Goal: Task Accomplishment & Management: Complete application form

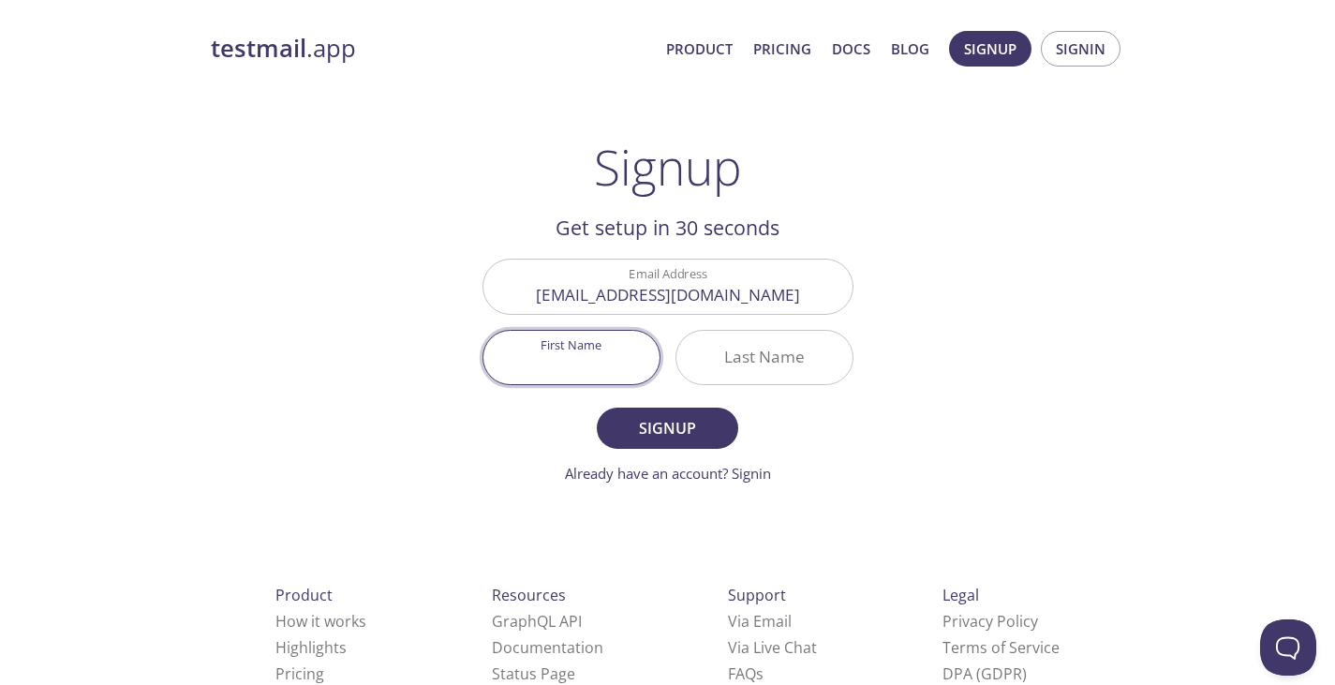
click at [569, 338] on input "First Name" at bounding box center [571, 357] width 176 height 53
type input "Ben"
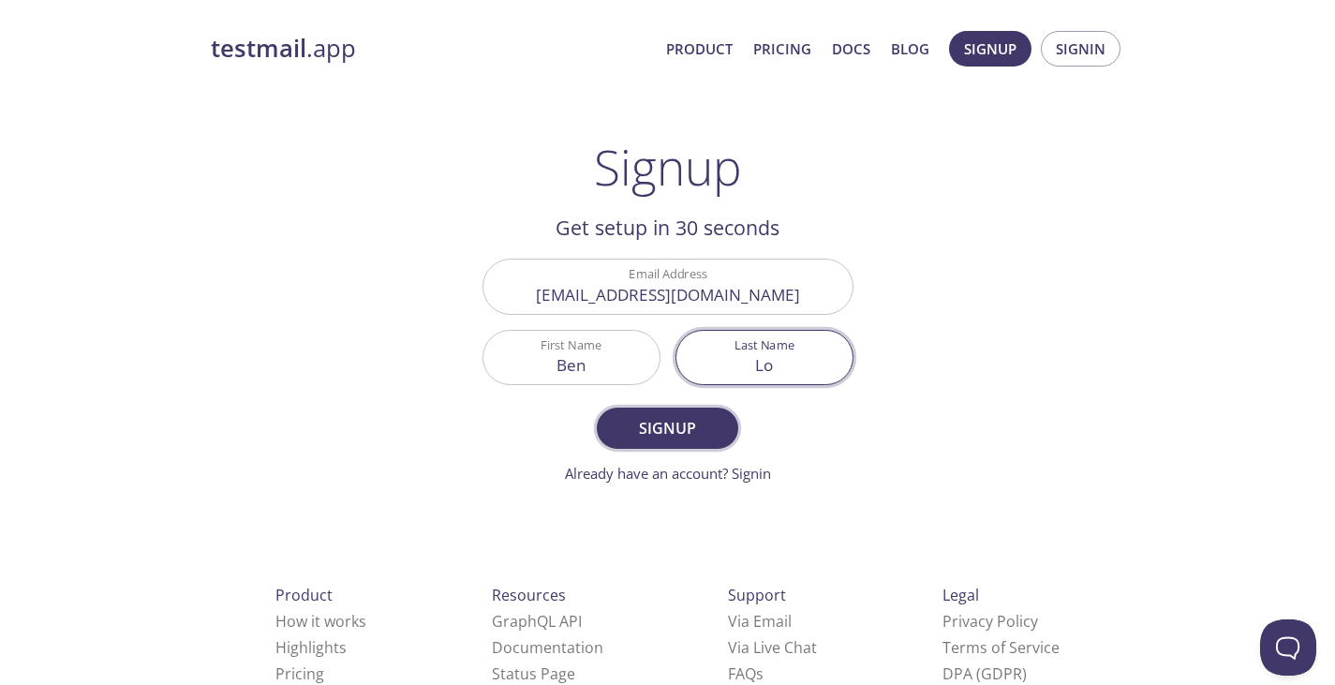
type input "Lo"
click at [656, 431] on span "Signup" at bounding box center [666, 428] width 99 height 26
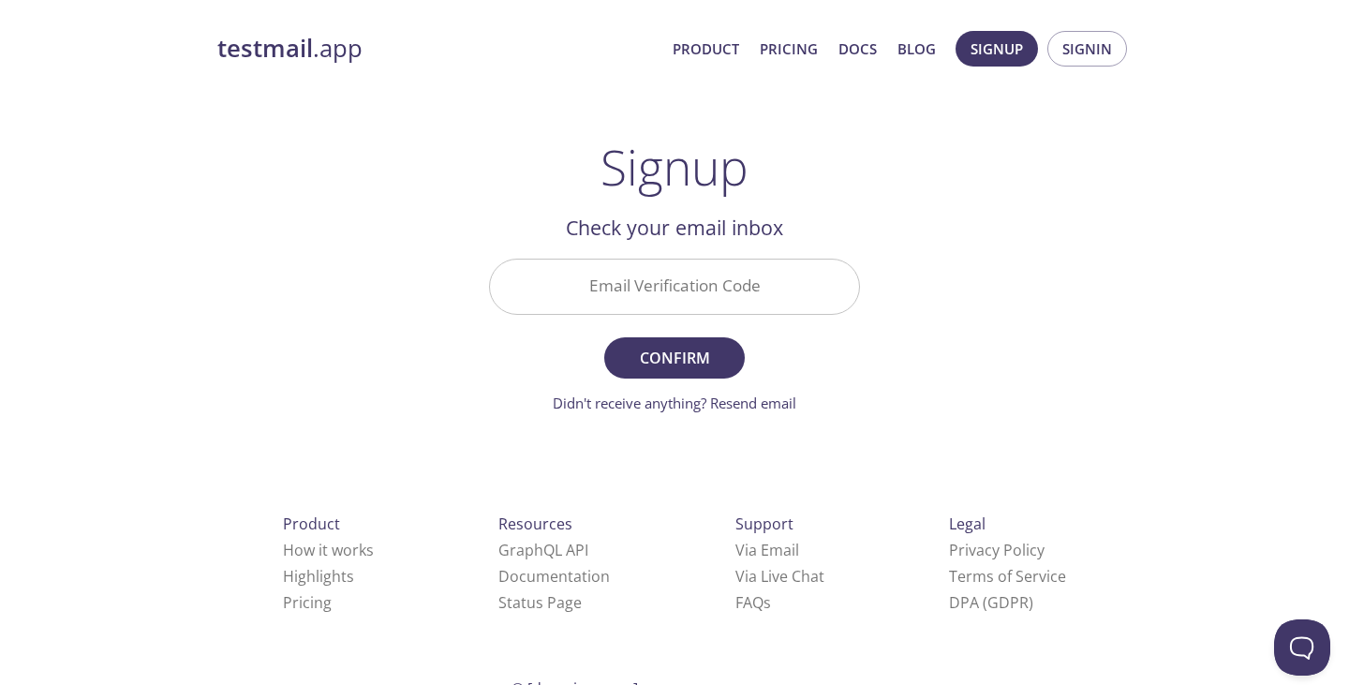
click at [754, 283] on input "Email Verification Code" at bounding box center [674, 285] width 369 height 53
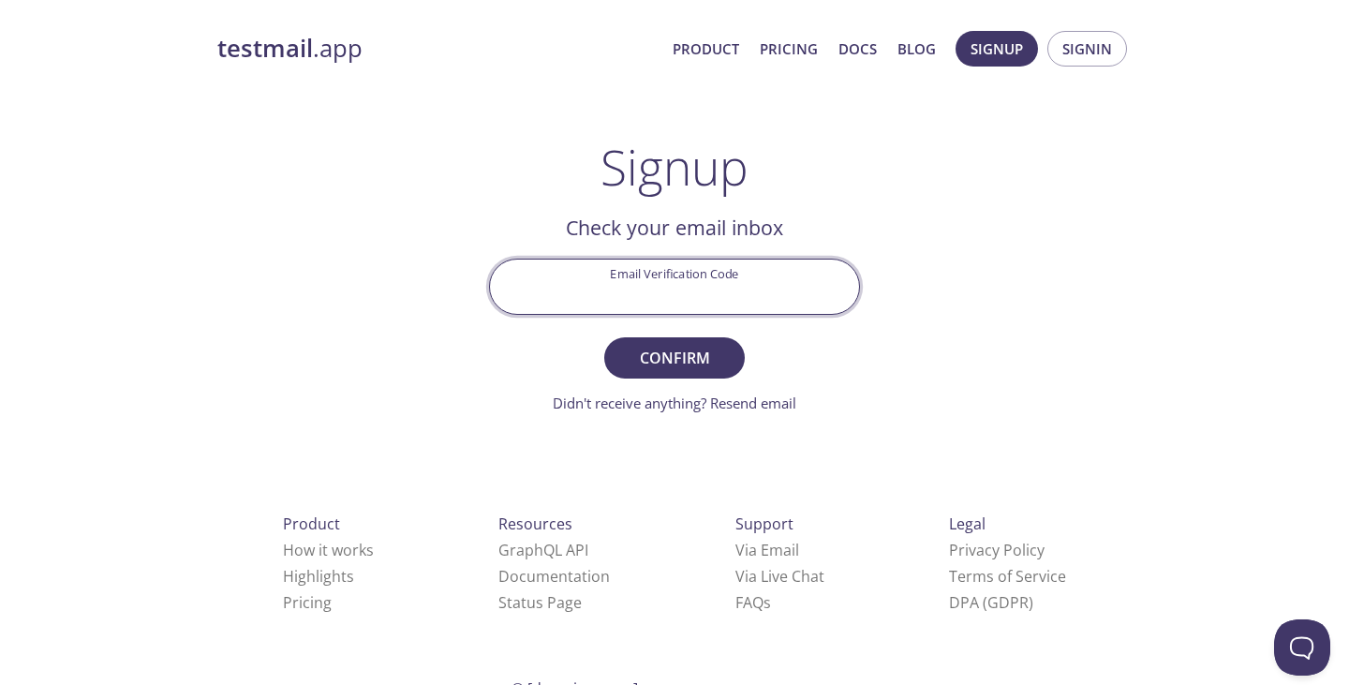
paste input "8KEQ21P"
type input "8KEQ21P"
click at [688, 347] on span "Confirm" at bounding box center [674, 358] width 99 height 26
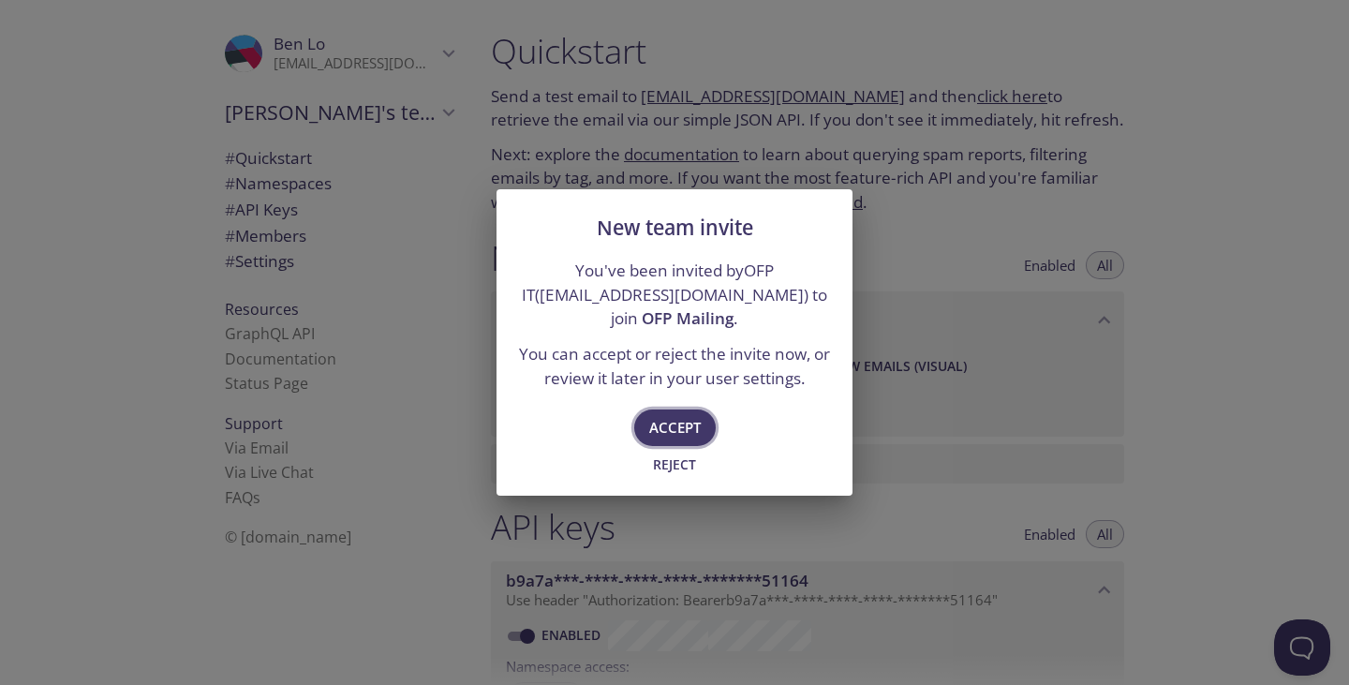
click at [680, 421] on span "Accept" at bounding box center [675, 427] width 52 height 24
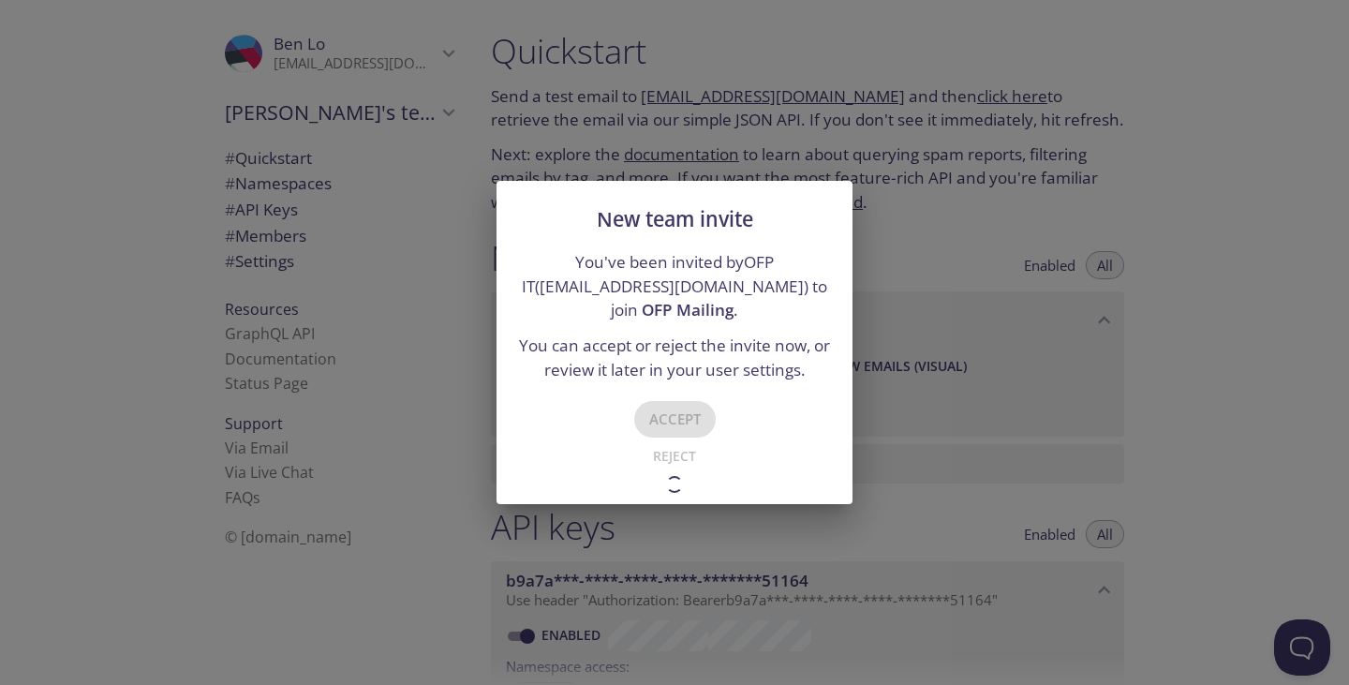
type input "OFP Mailing"
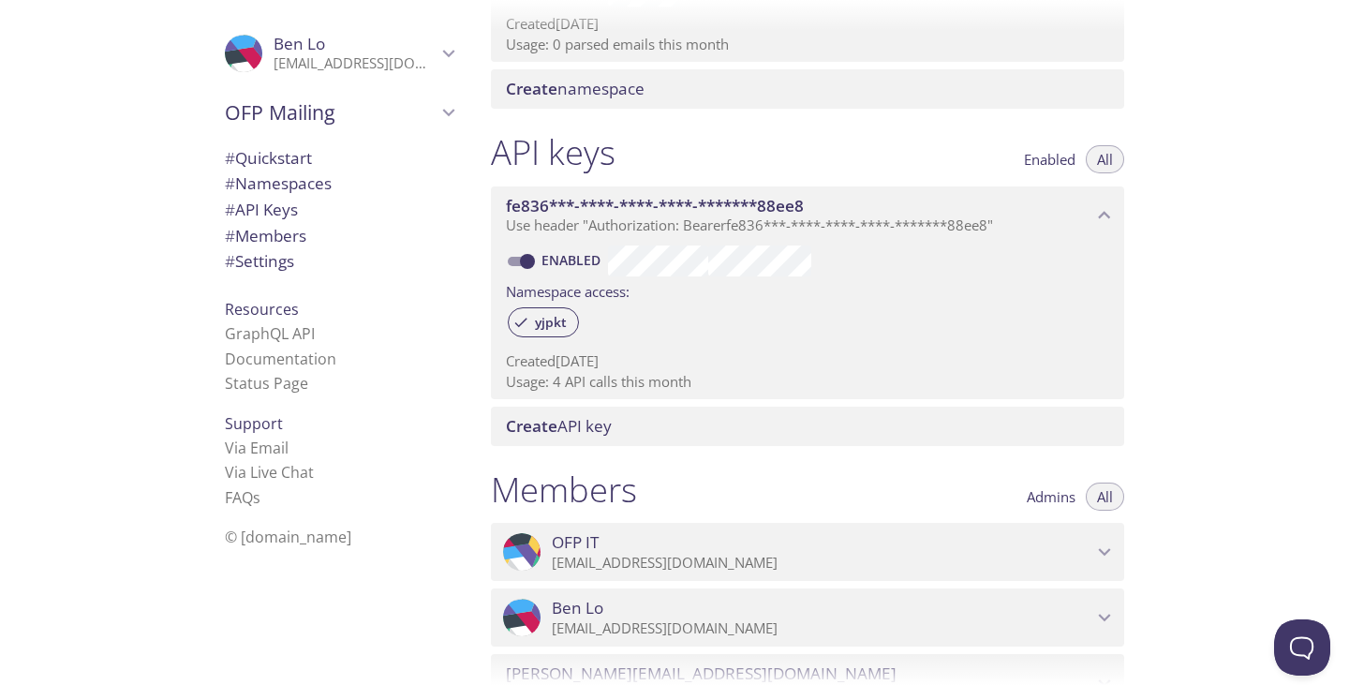
scroll to position [656, 0]
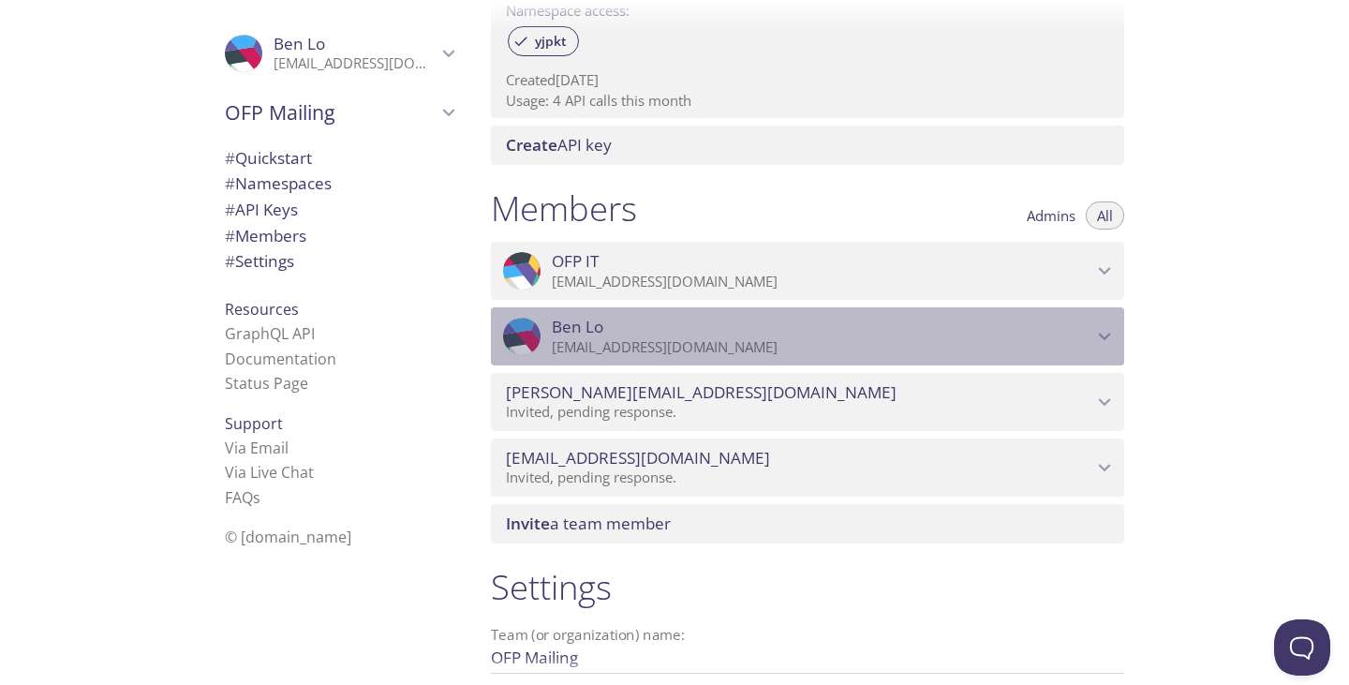
click at [1112, 354] on div ".cls-1 { fill: #6d5ca8; } .cls-2 { fill: #3fc191; } .cls-3 { fill: #3b4752; } .…" at bounding box center [807, 336] width 633 height 58
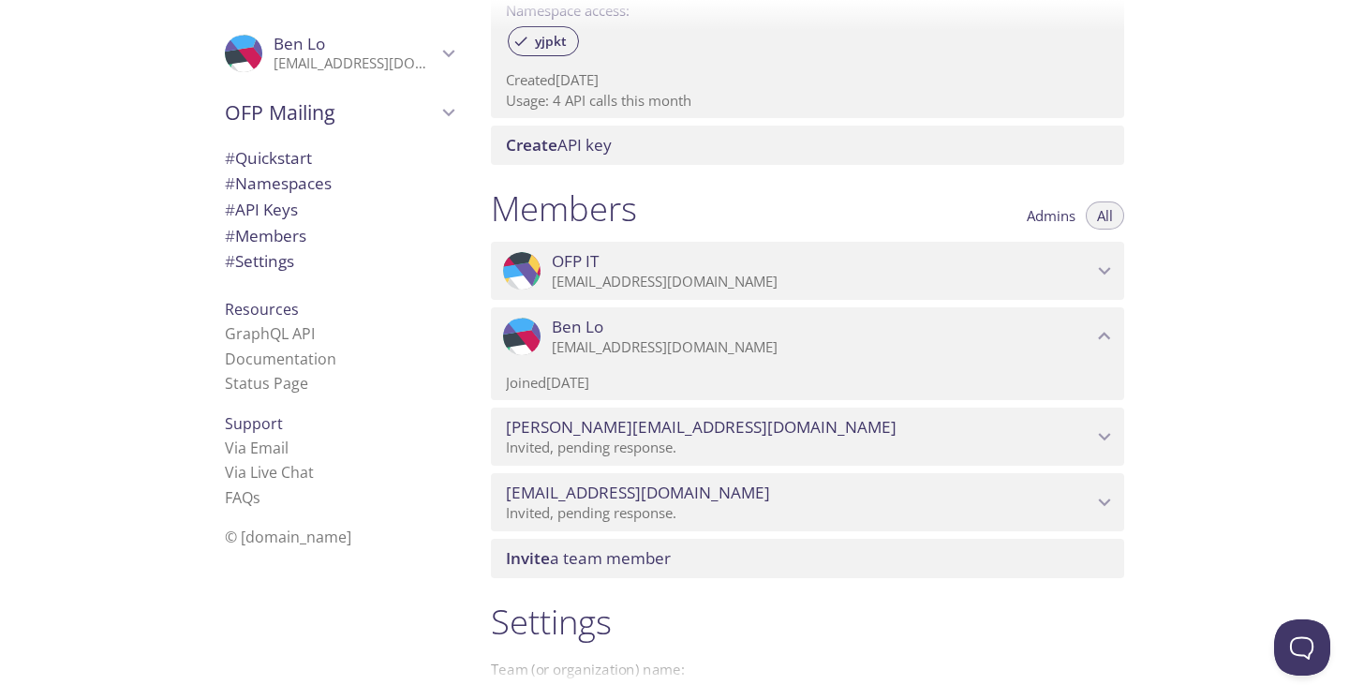
click at [1107, 442] on icon "edmondchan@orangefinprinting.com" at bounding box center [1104, 436] width 24 height 24
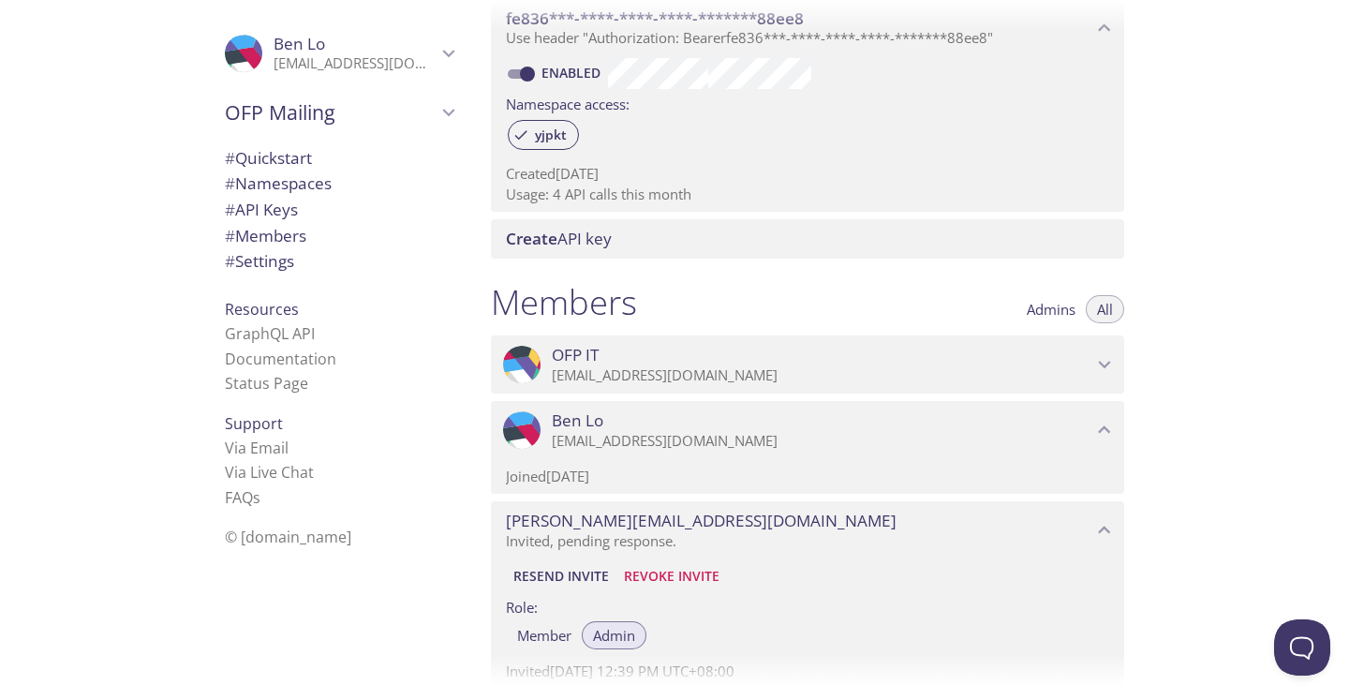
scroll to position [0, 0]
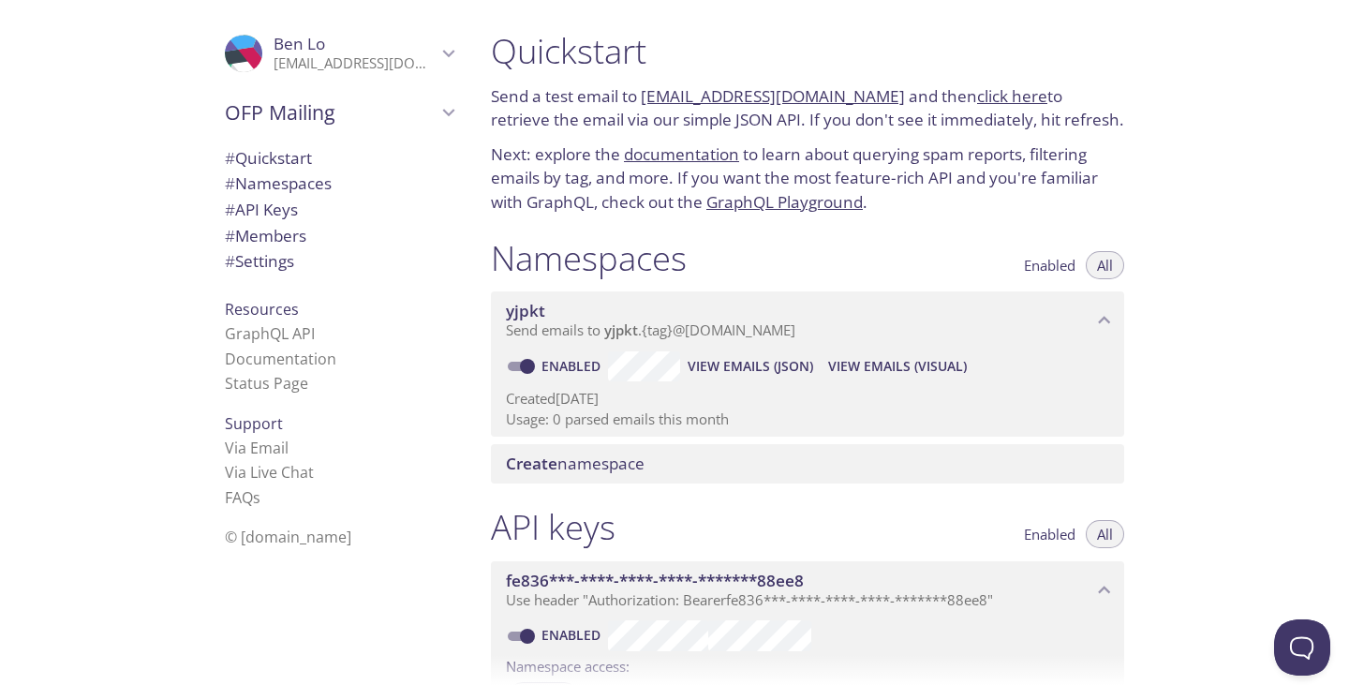
click at [665, 336] on span "Send emails to yjpkt . {tag} @[DOMAIN_NAME]" at bounding box center [650, 329] width 289 height 19
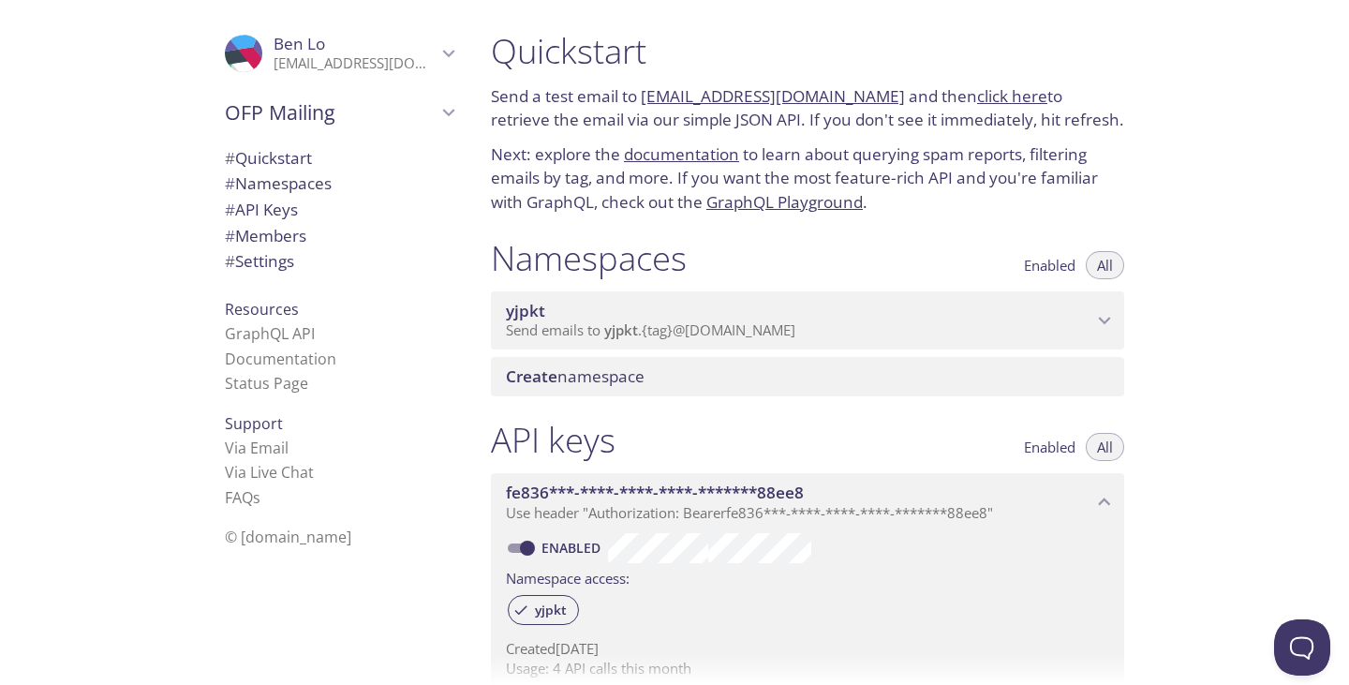
click at [666, 334] on span "Send emails to yjpkt . {tag} @[DOMAIN_NAME]" at bounding box center [650, 329] width 289 height 19
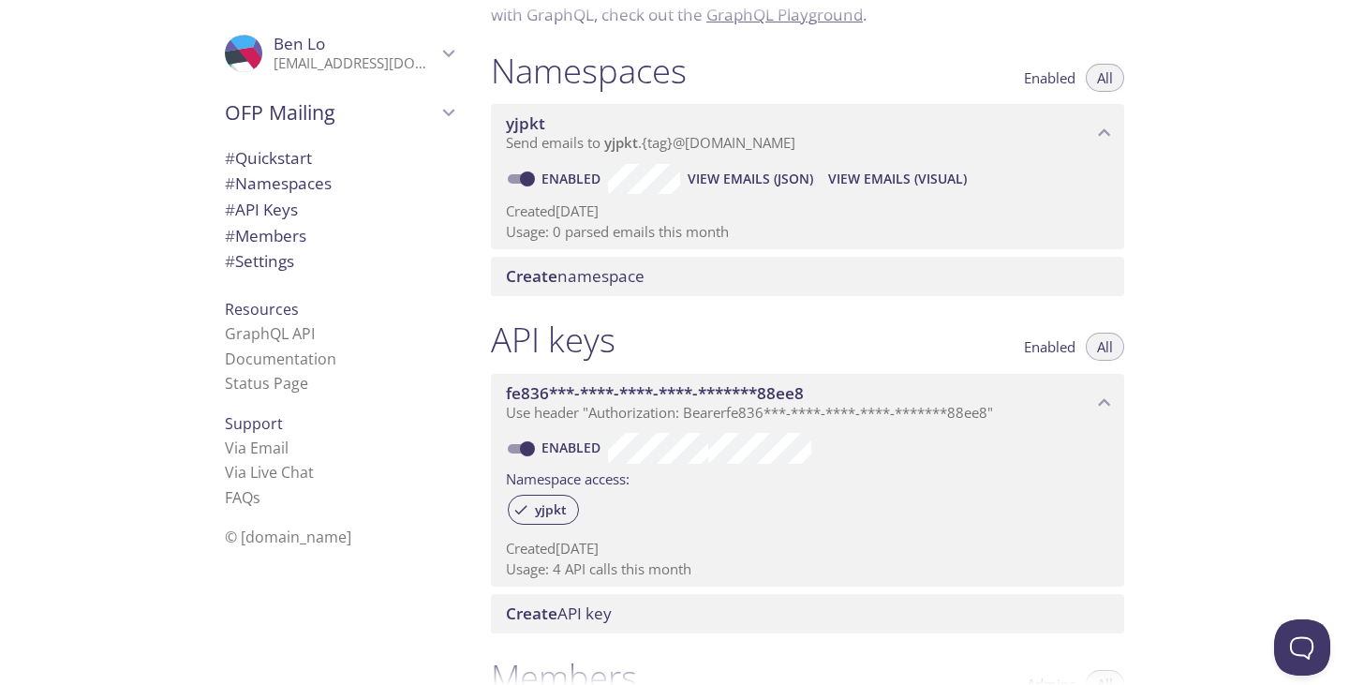
scroll to position [375, 0]
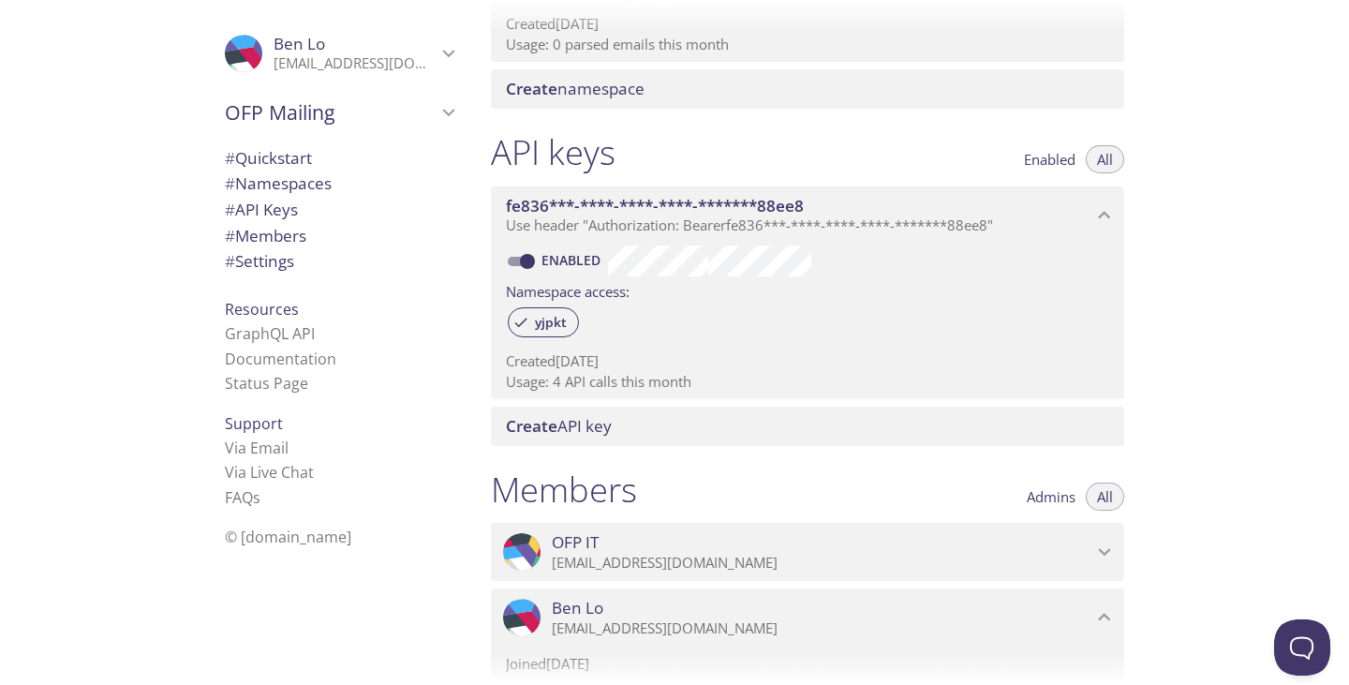
click at [627, 424] on span "Create API key" at bounding box center [811, 426] width 611 height 21
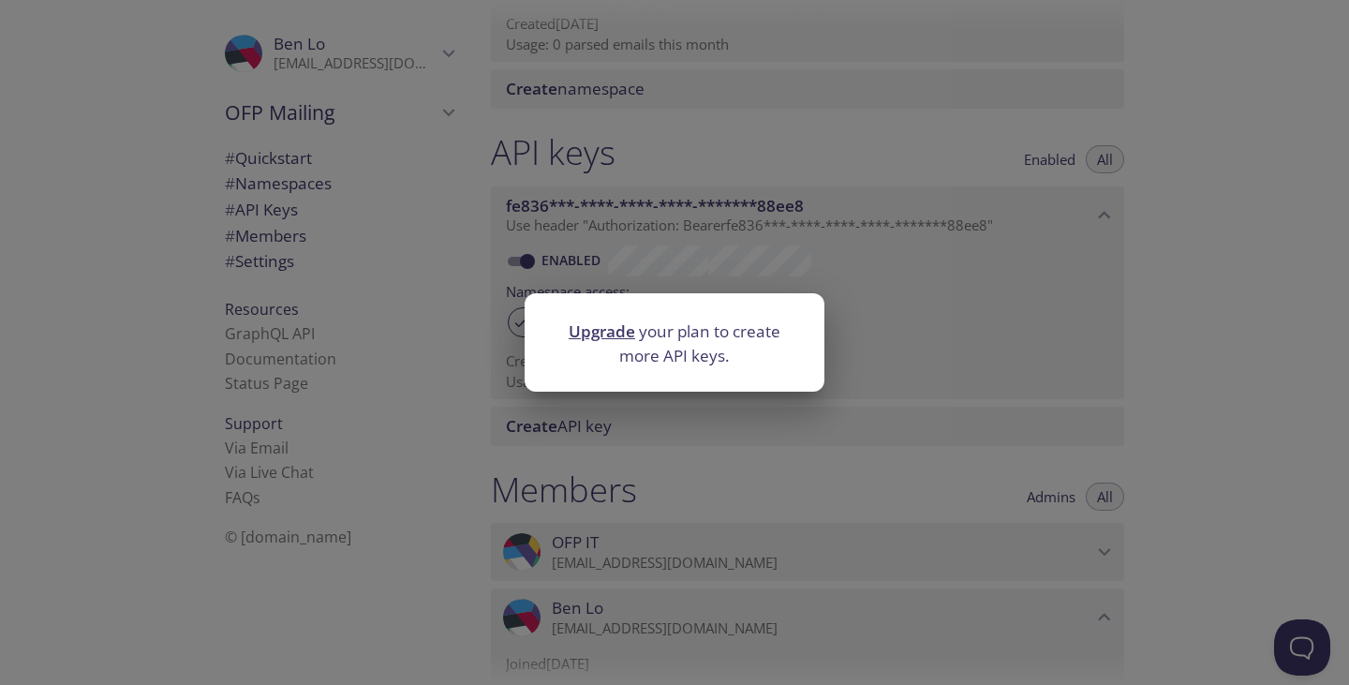
click at [1204, 282] on div "Upgrade your plan to create more API keys." at bounding box center [674, 342] width 1349 height 685
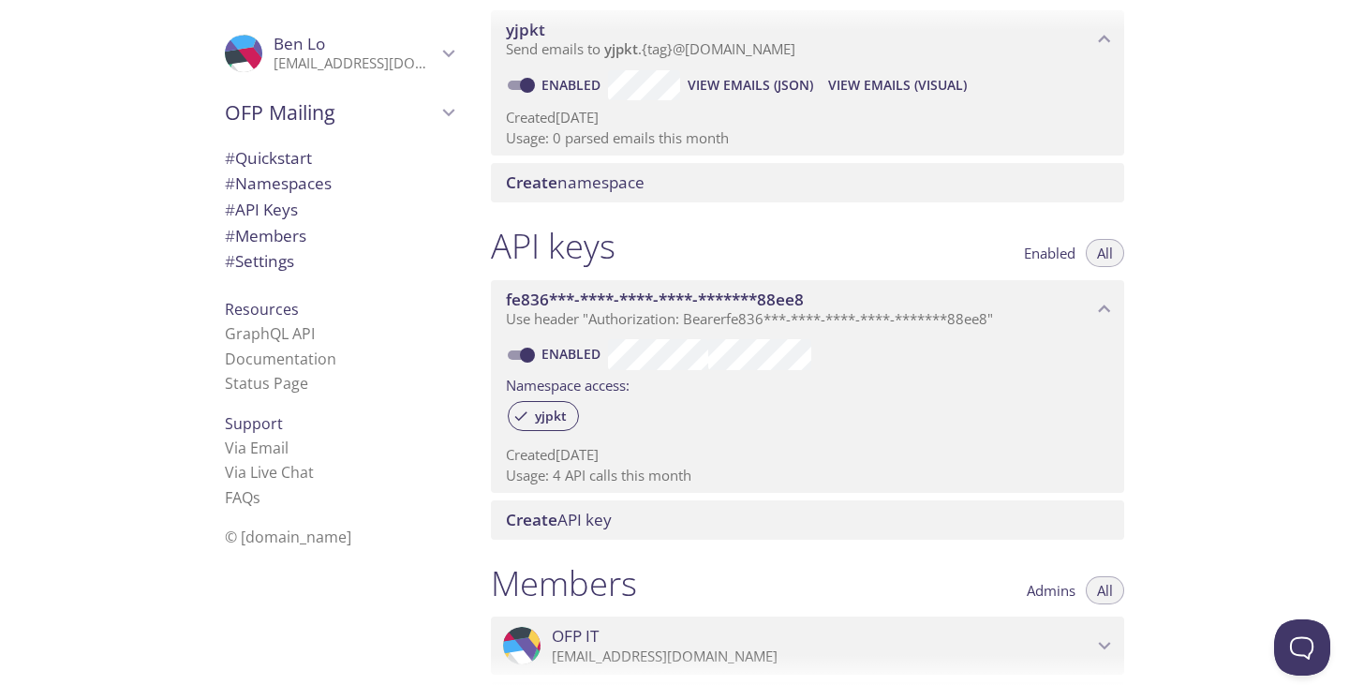
scroll to position [0, 0]
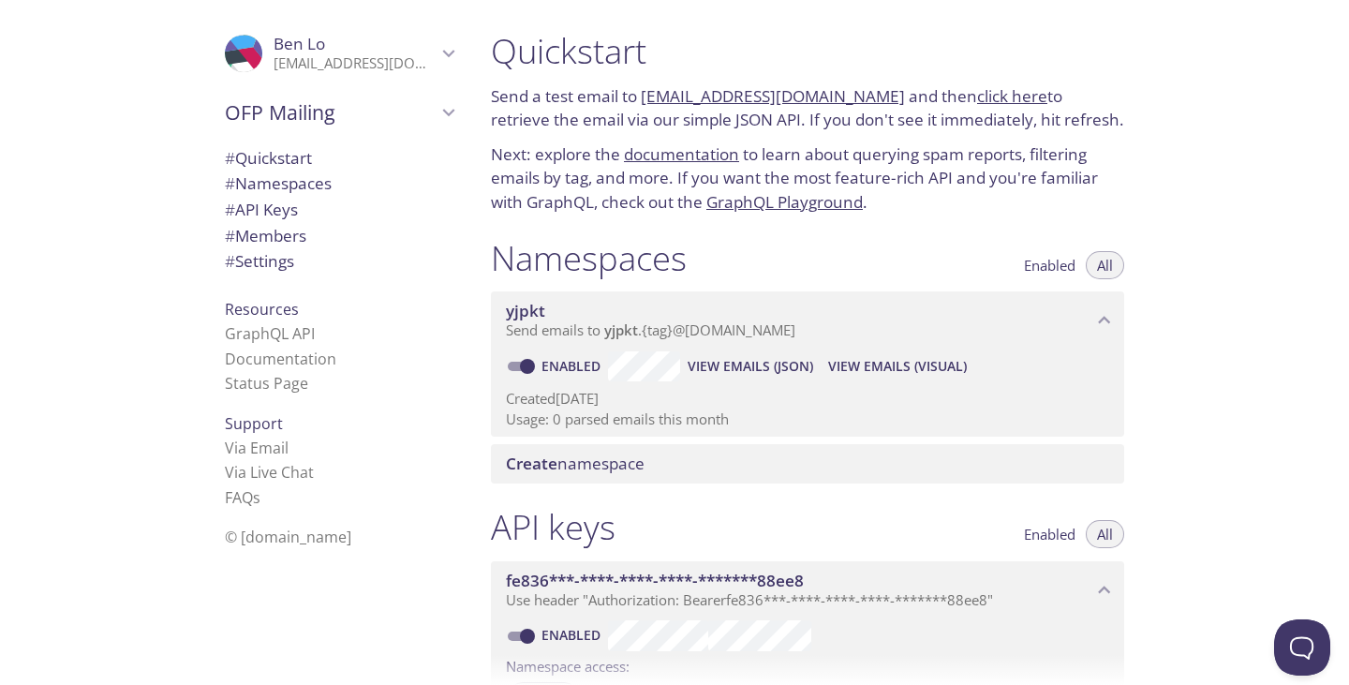
click at [842, 95] on link "[EMAIL_ADDRESS][DOMAIN_NAME]" at bounding box center [773, 96] width 264 height 22
drag, startPoint x: 864, startPoint y: 96, endPoint x: 645, endPoint y: 104, distance: 219.3
click at [645, 104] on p "Send a test email to [EMAIL_ADDRESS][DOMAIN_NAME] and then click here to retrie…" at bounding box center [807, 108] width 633 height 48
copy link "[EMAIL_ADDRESS][DOMAIN_NAME]"
click at [989, 95] on link "click here" at bounding box center [1012, 96] width 70 height 22
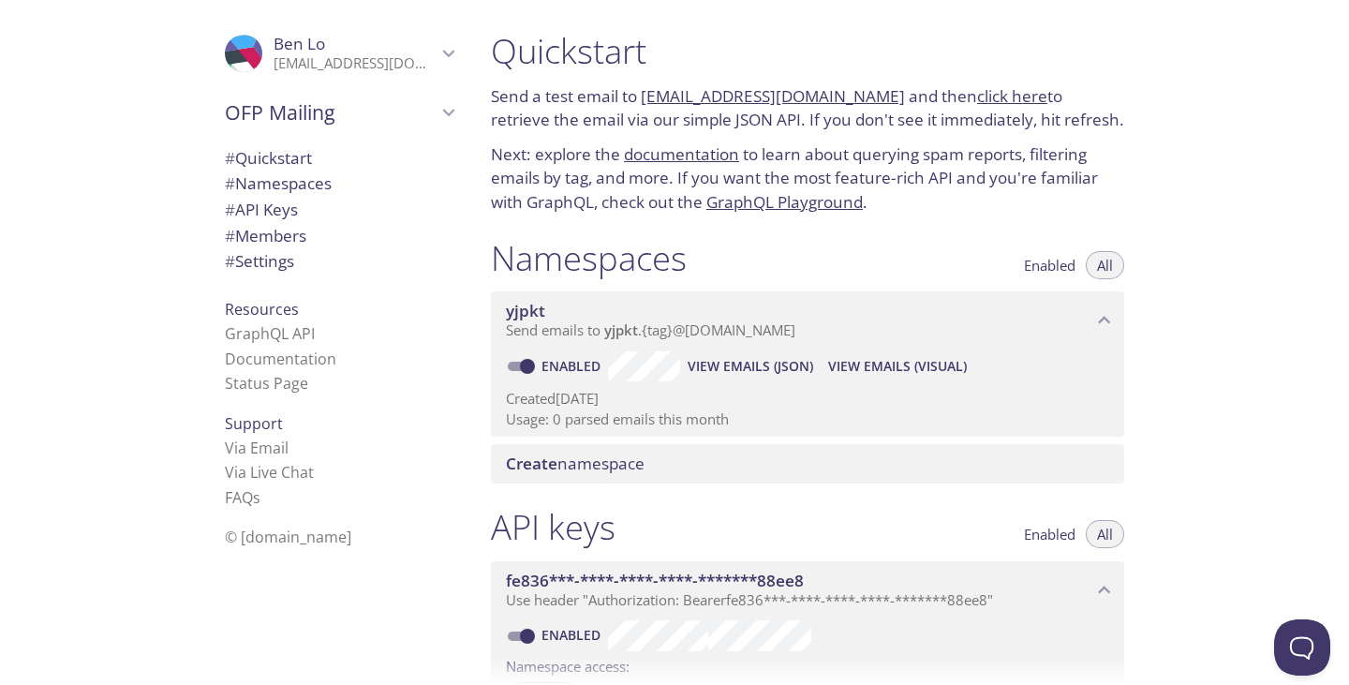
click at [1196, 155] on div "Quickstart Send a test email to [EMAIL_ADDRESS][DOMAIN_NAME] and then click her…" at bounding box center [912, 342] width 873 height 685
click at [348, 168] on span "# Quickstart" at bounding box center [339, 158] width 229 height 24
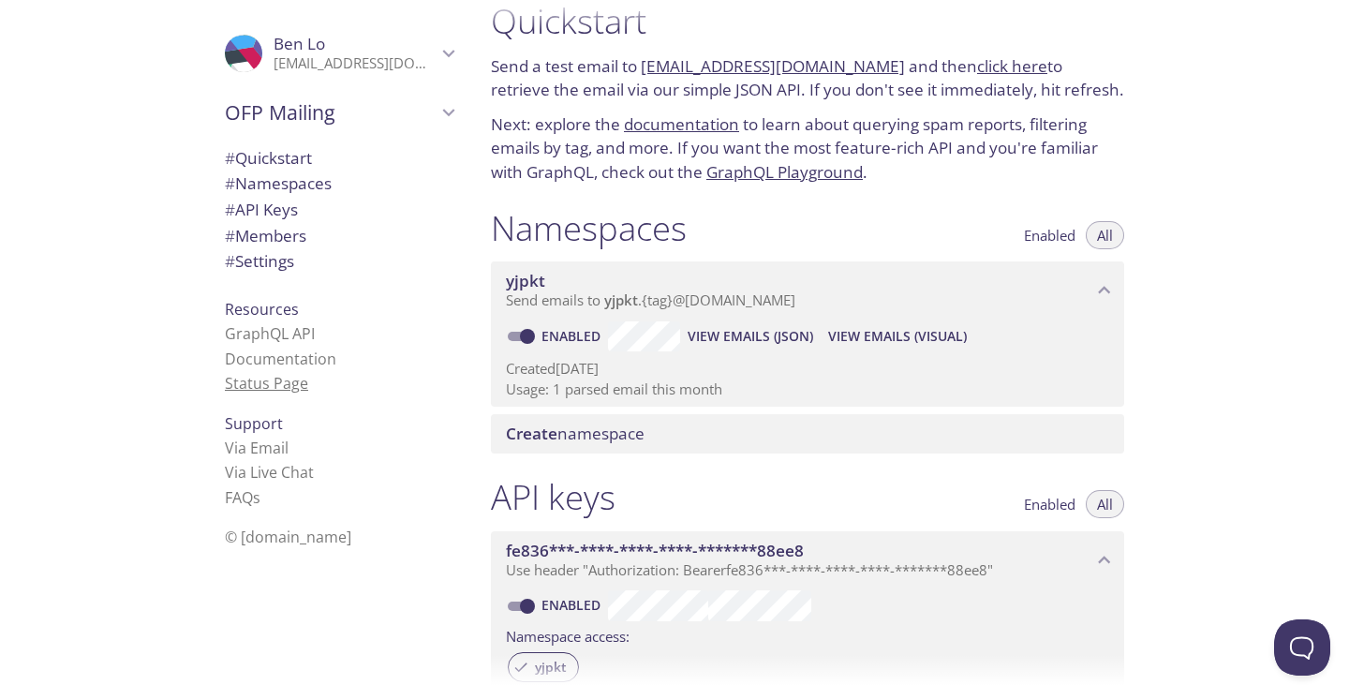
click at [288, 378] on link "Status Page" at bounding box center [266, 383] width 83 height 21
click at [977, 69] on link "click here" at bounding box center [1012, 66] width 70 height 22
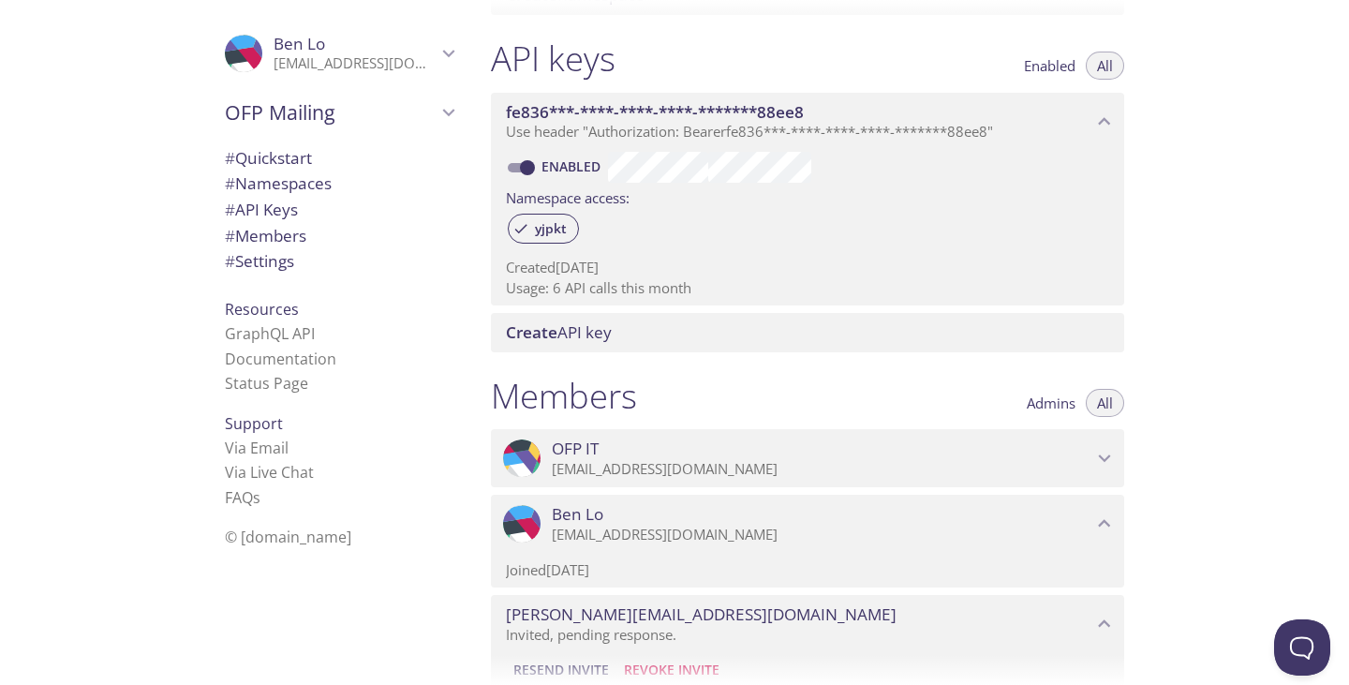
scroll to position [656, 0]
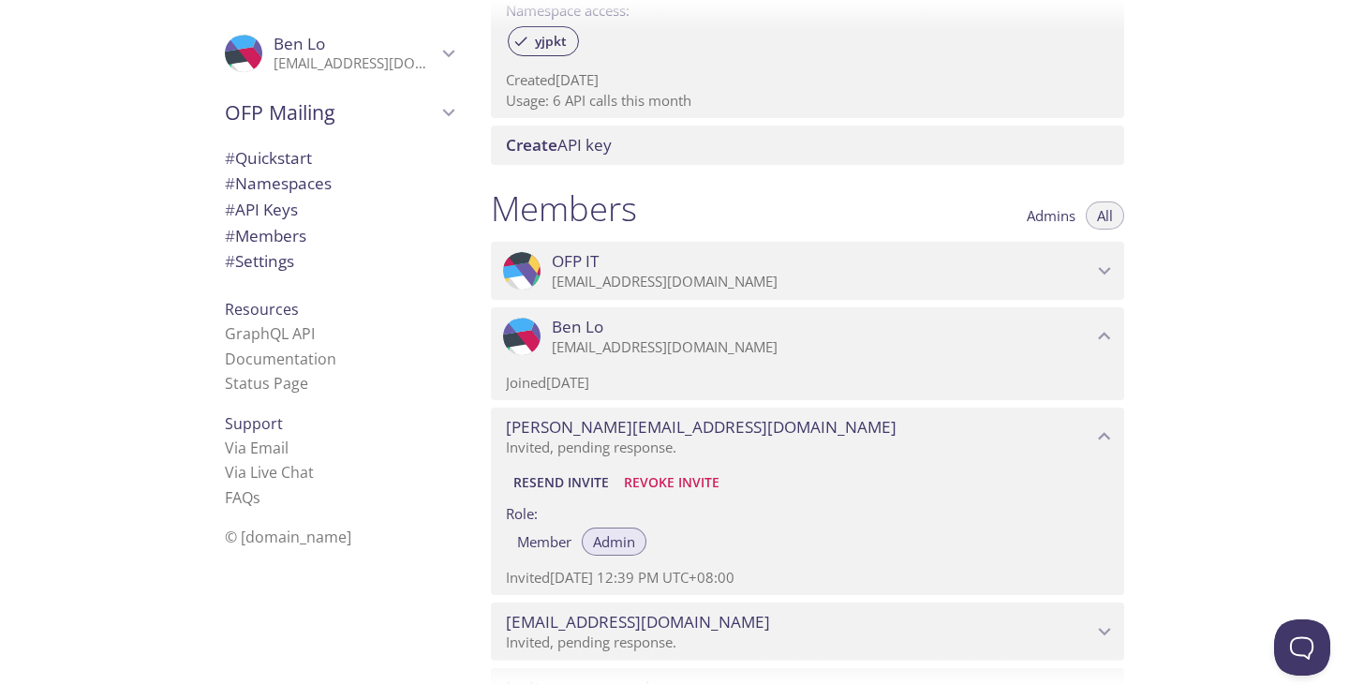
click at [785, 186] on div "Members Admins All .cls-1 { fill: #6d5ca8; } .cls-2 { fill: #3fc191; } .cls-3 {…" at bounding box center [807, 447] width 663 height 542
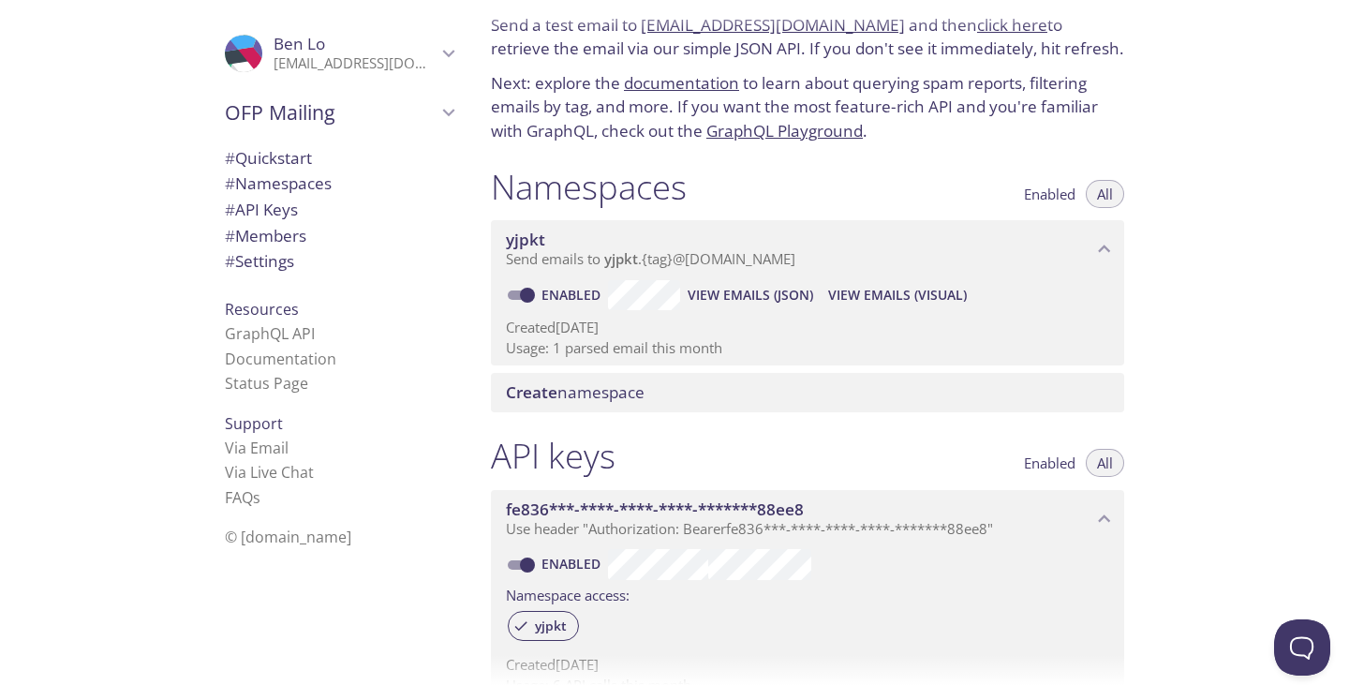
scroll to position [0, 0]
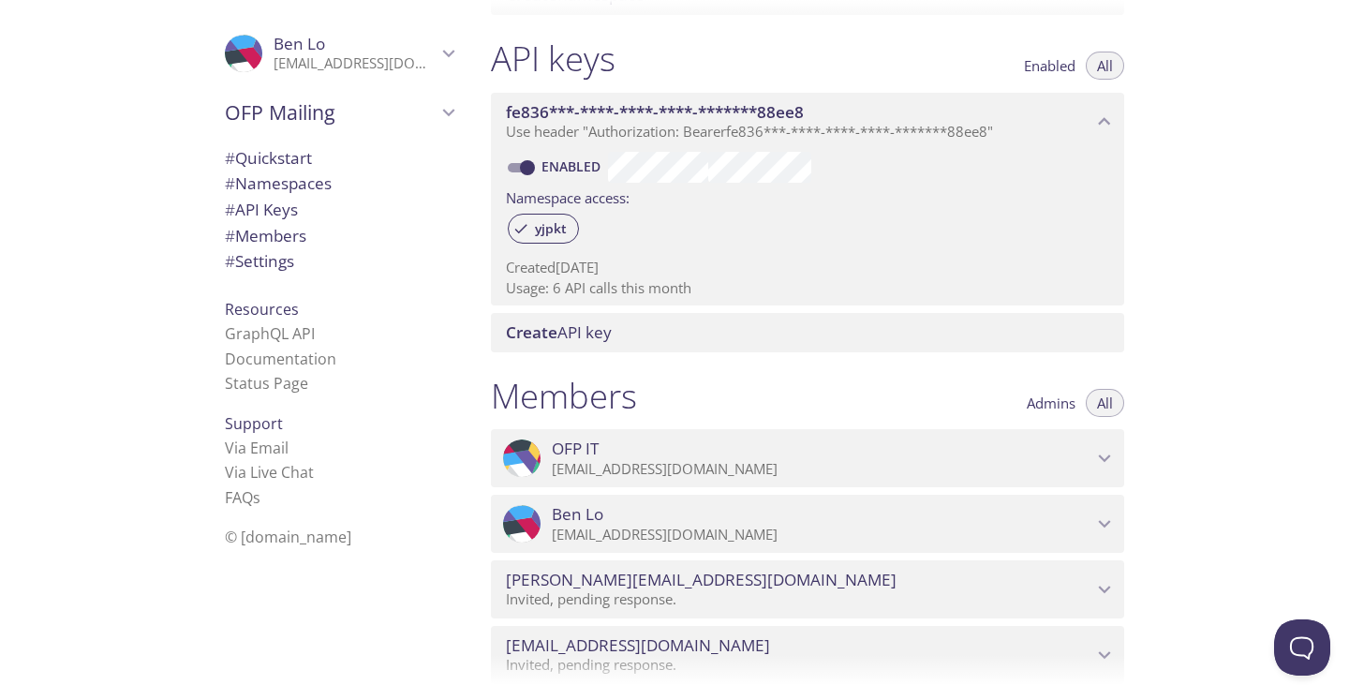
scroll to position [749, 0]
